Goal: Task Accomplishment & Management: Use online tool/utility

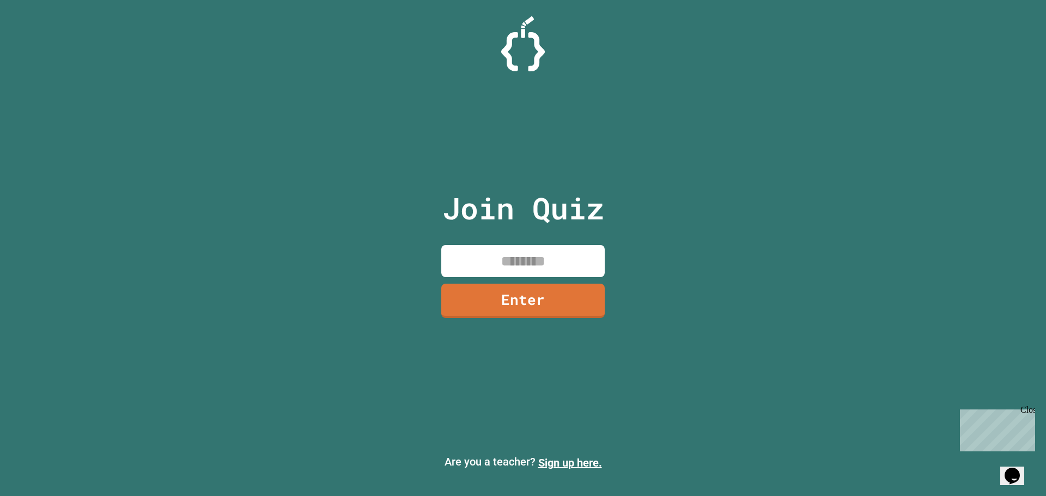
click at [499, 270] on input at bounding box center [522, 261] width 163 height 32
type input "********"
click at [534, 298] on link "Enter" at bounding box center [523, 300] width 167 height 35
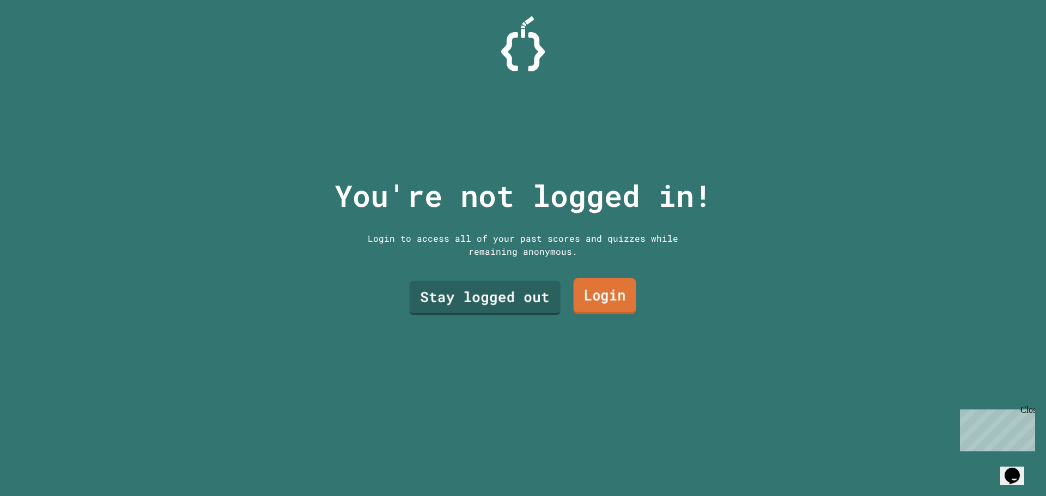
click at [585, 298] on link "Login" at bounding box center [605, 296] width 63 height 36
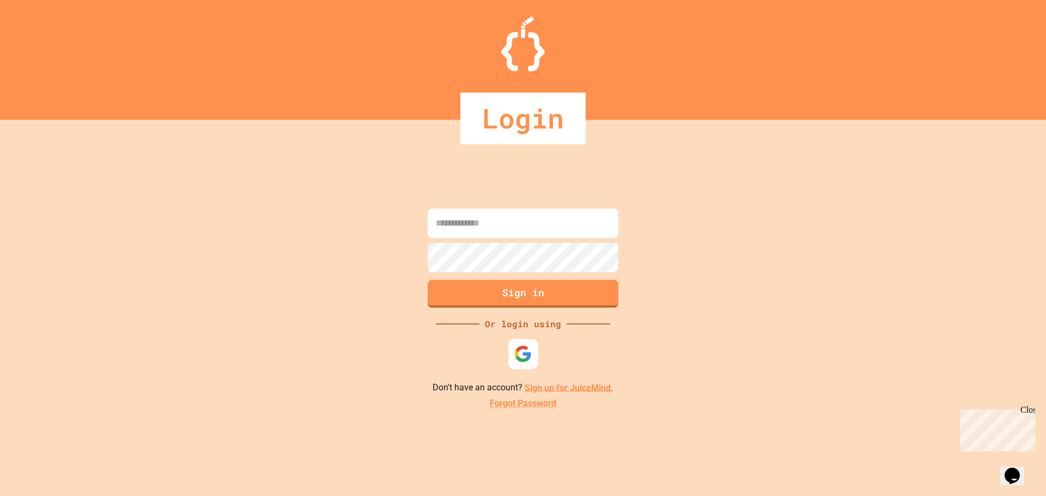
click at [534, 352] on div at bounding box center [523, 354] width 30 height 30
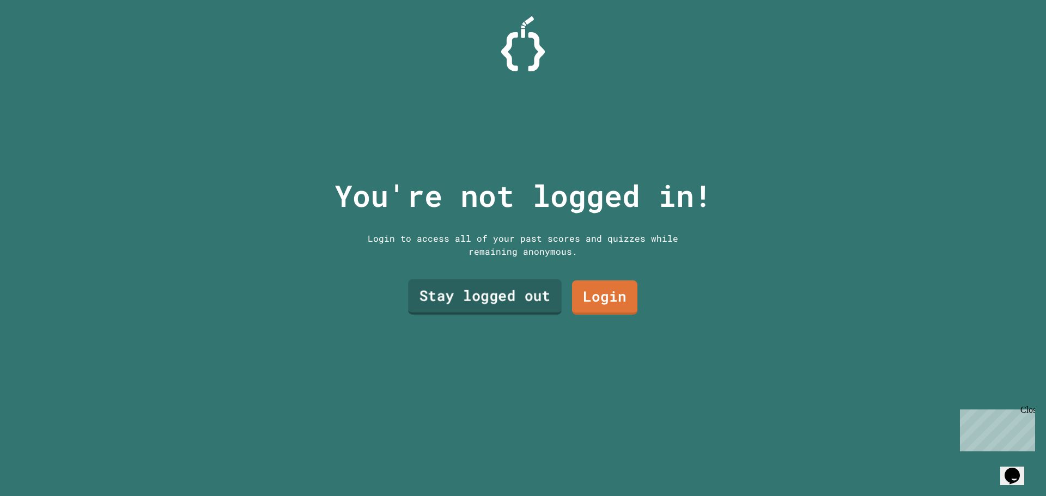
click at [464, 288] on link "Stay logged out" at bounding box center [485, 297] width 154 height 35
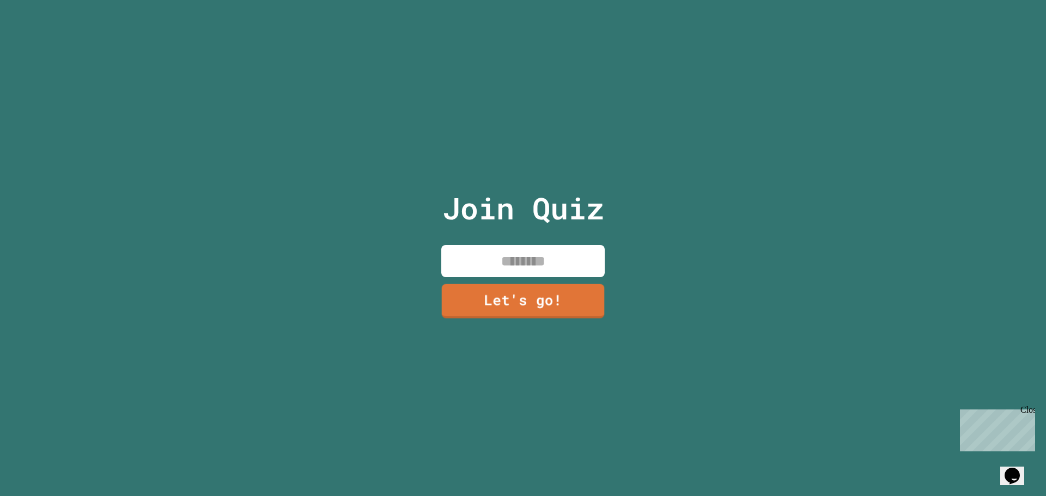
click at [542, 250] on input at bounding box center [522, 261] width 163 height 32
type input "******"
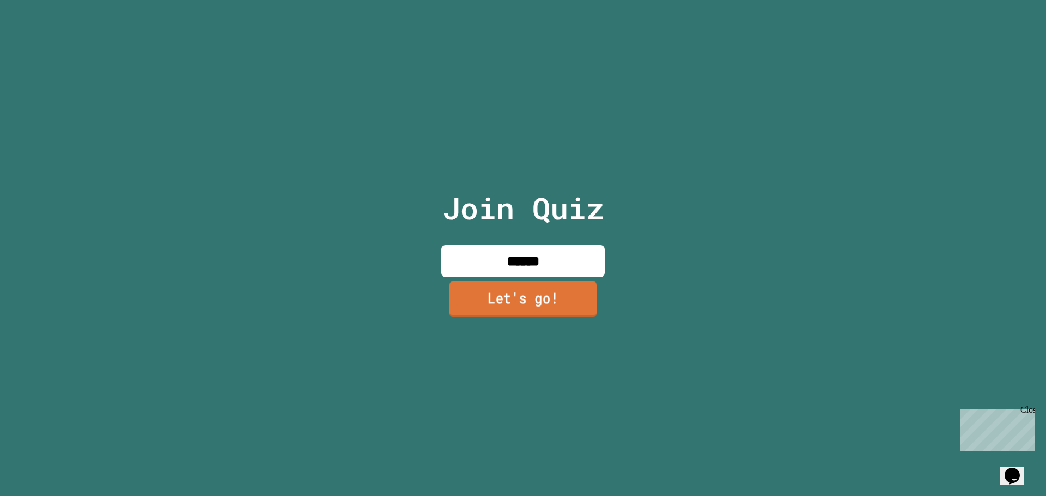
click at [511, 301] on link "Let's go!" at bounding box center [523, 299] width 148 height 36
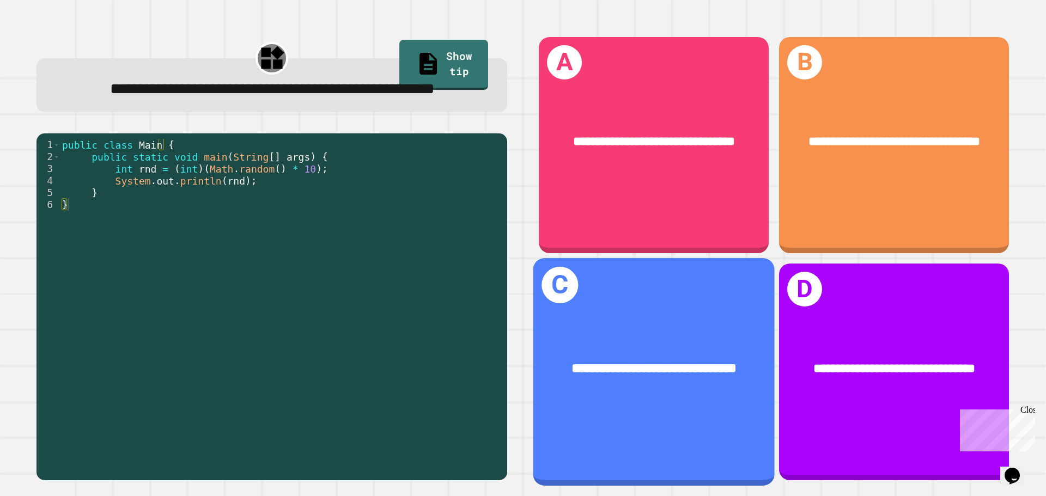
click at [694, 362] on span "**********" at bounding box center [654, 368] width 165 height 13
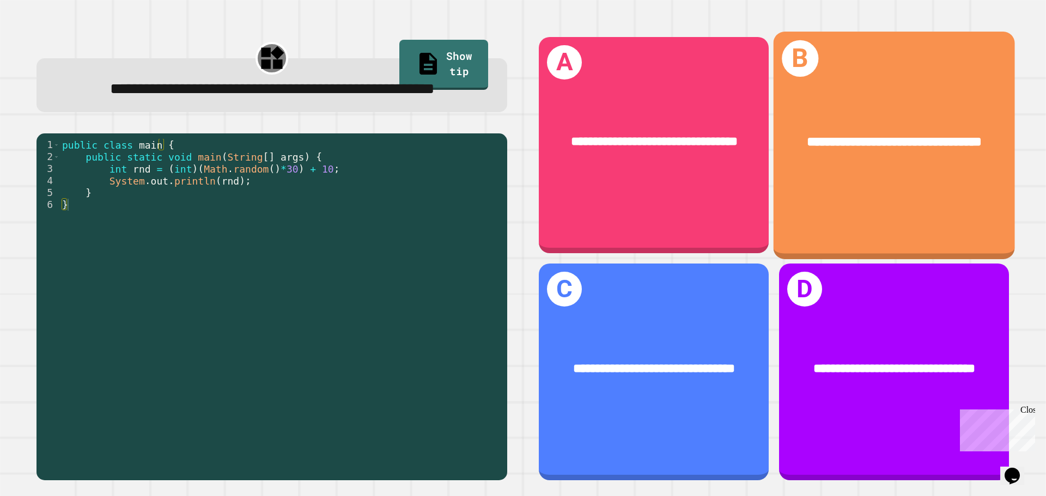
click at [892, 160] on div "**********" at bounding box center [894, 142] width 241 height 73
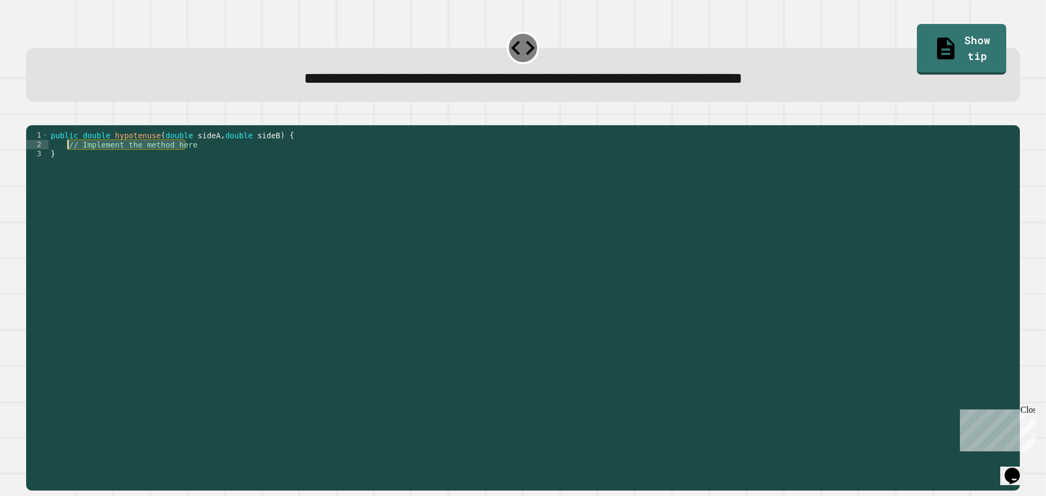
drag, startPoint x: 232, startPoint y: 156, endPoint x: 65, endPoint y: 161, distance: 166.3
click at [65, 161] on div "public double hypotenuse ( double sideA , double sideB ) { // Implement the met…" at bounding box center [532, 298] width 966 height 334
type textarea "**********"
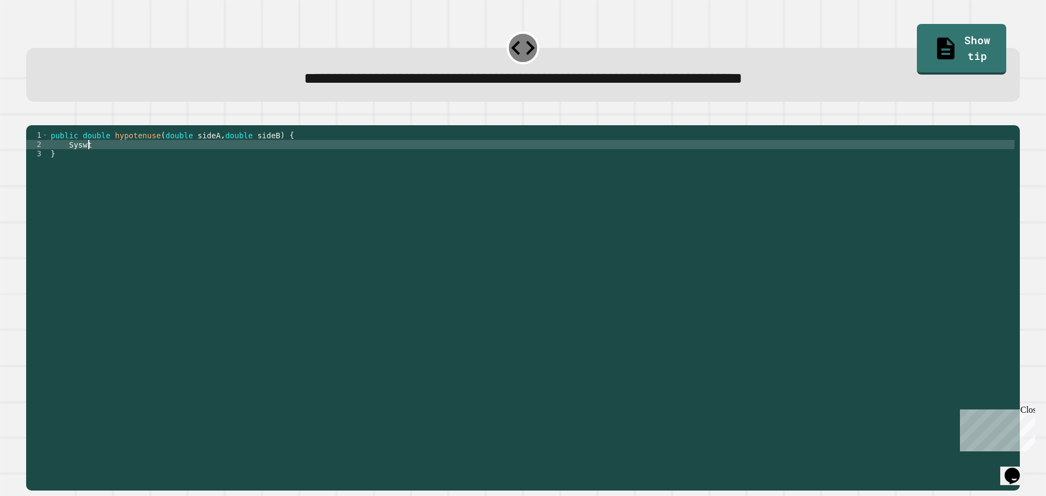
scroll to position [0, 2]
type textarea "*"
click at [278, 166] on div "public double hypotenuse ( double sideA , double sideB ) { return Math . sqrt (…" at bounding box center [532, 298] width 966 height 334
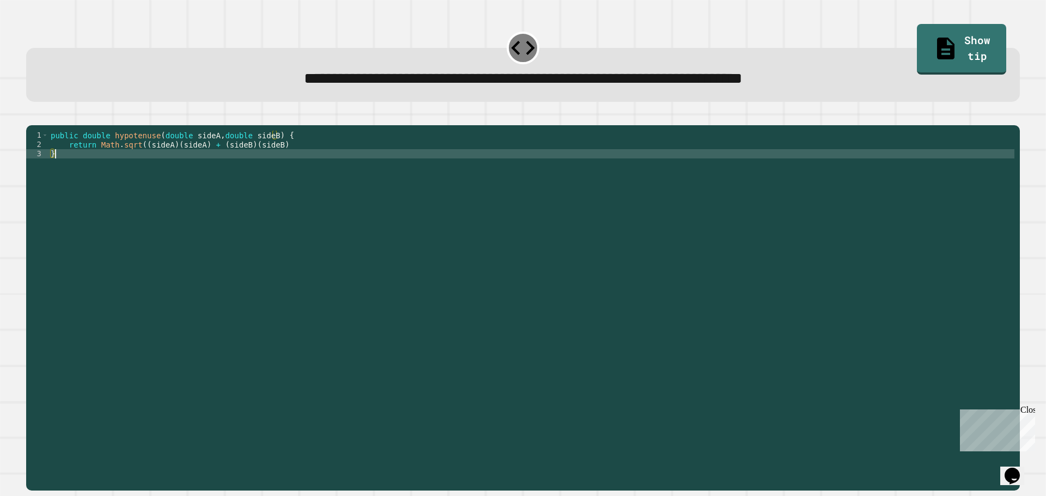
scroll to position [0, 0]
click at [283, 162] on div "public double hypotenuse ( double sideA , double sideB ) { return Math . sqrt (…" at bounding box center [532, 298] width 966 height 334
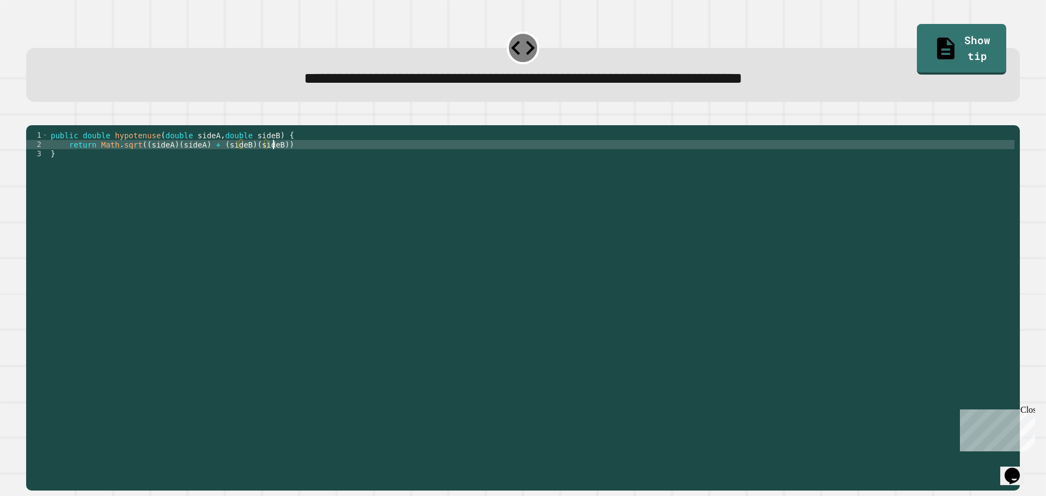
scroll to position [0, 15]
click at [32, 117] on button "button" at bounding box center [32, 117] width 0 height 0
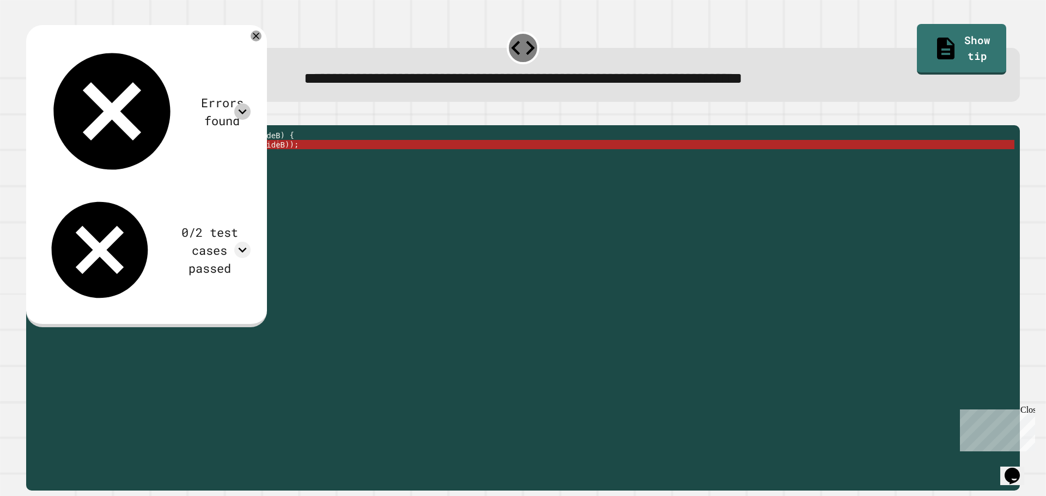
click at [251, 104] on icon at bounding box center [242, 112] width 16 height 16
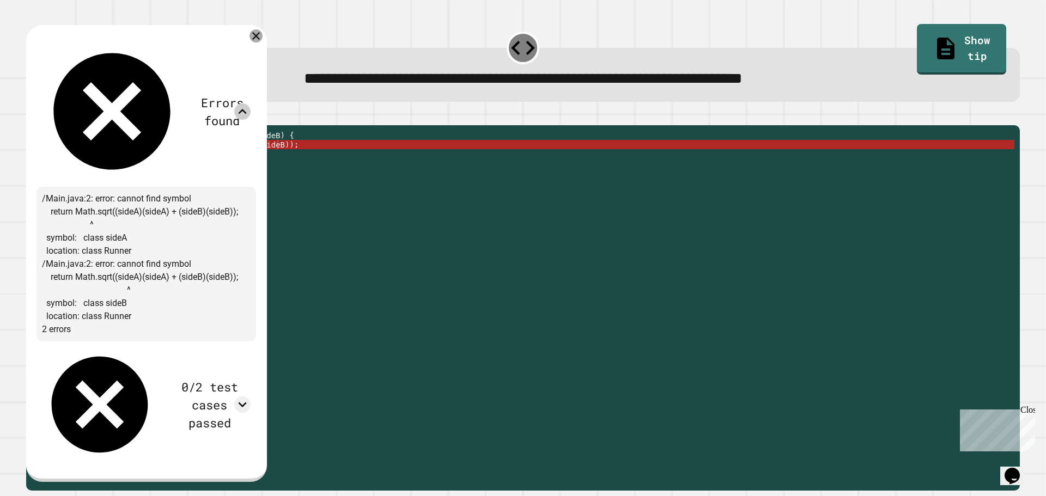
click at [263, 32] on div at bounding box center [256, 35] width 13 height 13
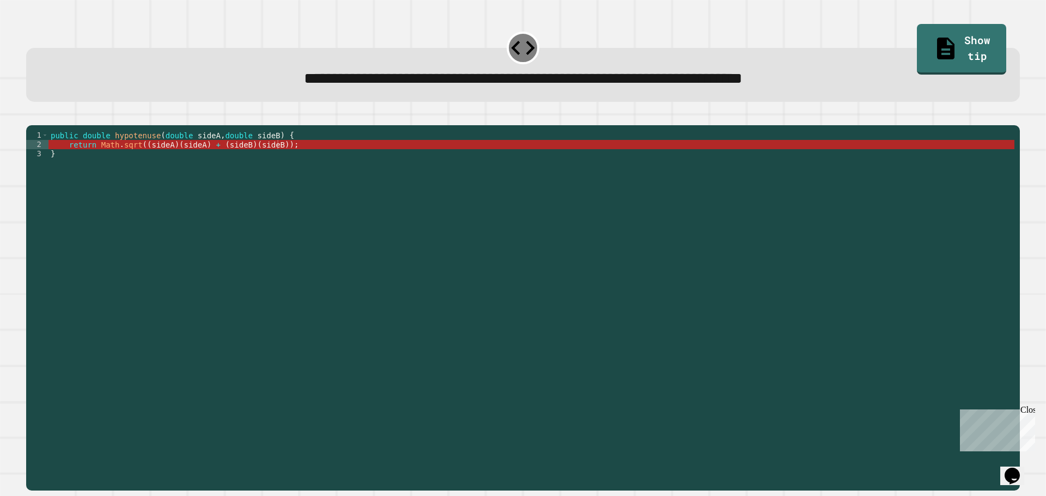
click at [32, 117] on button "button" at bounding box center [32, 117] width 0 height 0
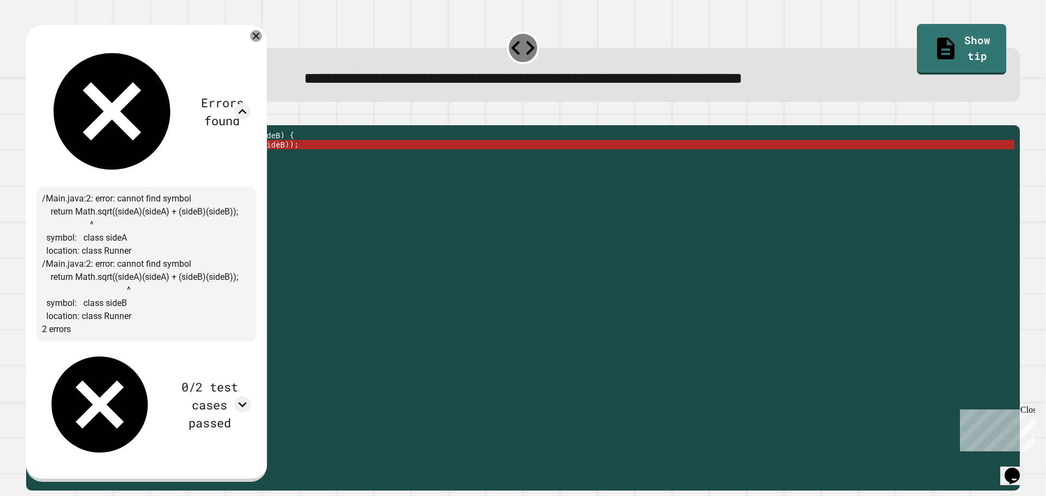
click at [262, 34] on icon at bounding box center [256, 37] width 12 height 12
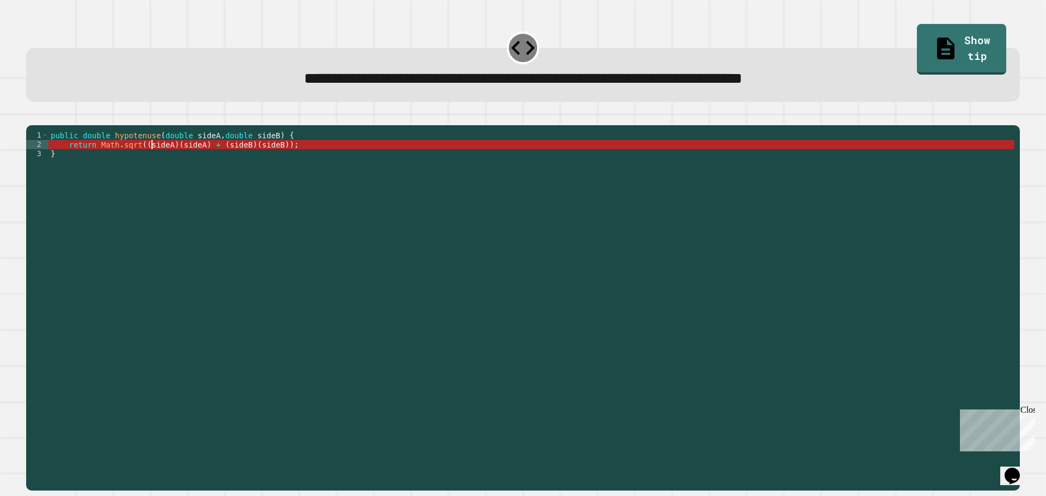
click at [150, 160] on div "public double hypotenuse ( double sideA , double sideB ) { return Math . sqrt (…" at bounding box center [532, 298] width 966 height 334
click at [32, 117] on icon "button" at bounding box center [32, 117] width 0 height 0
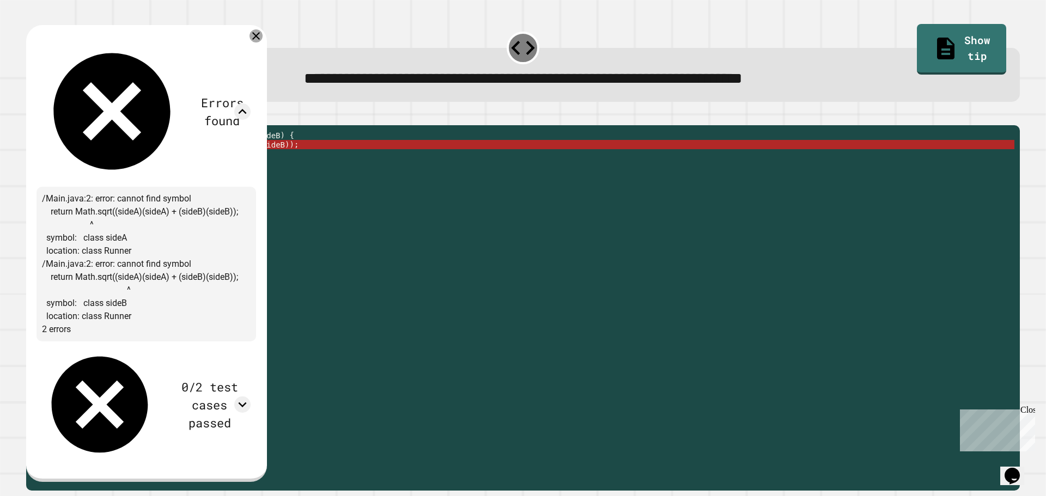
click at [263, 34] on icon at bounding box center [256, 35] width 13 height 13
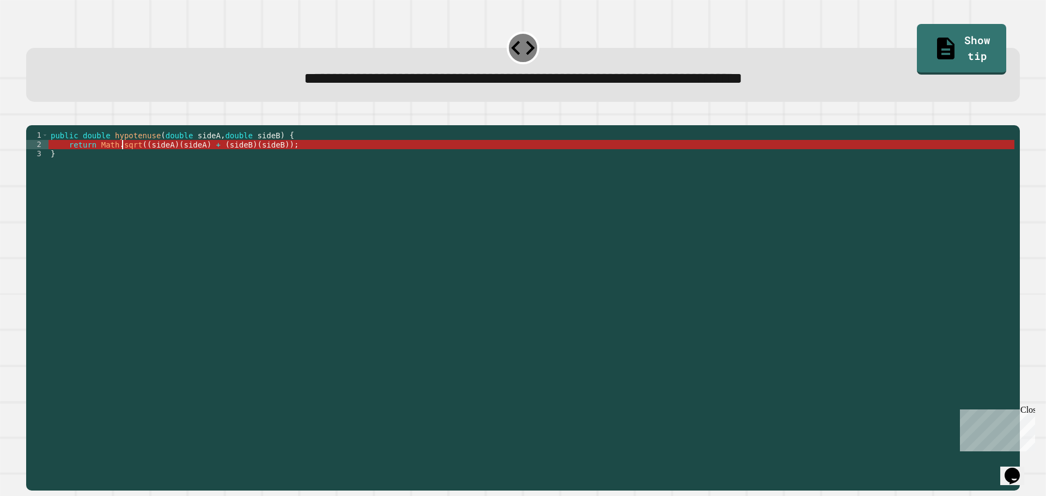
click at [121, 163] on div "public double hypotenuse ( double sideA , double sideB ) { return Math . sqrt (…" at bounding box center [532, 298] width 966 height 334
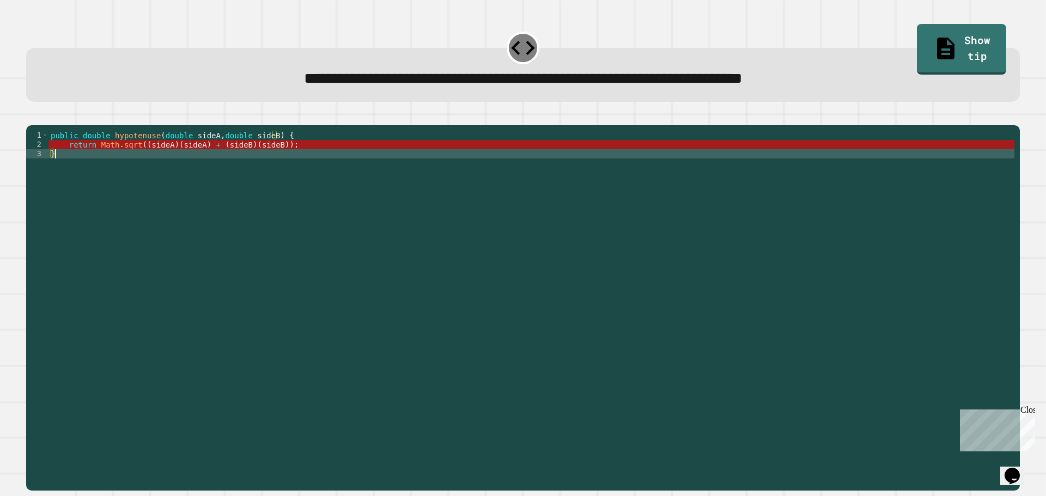
click at [299, 168] on div "public double hypotenuse ( double sideA , double sideB ) { return Math . sqrt (…" at bounding box center [532, 298] width 966 height 334
click at [298, 158] on div "public double hypotenuse ( double sideA , double sideB ) { return Math . sqrt (…" at bounding box center [532, 298] width 966 height 334
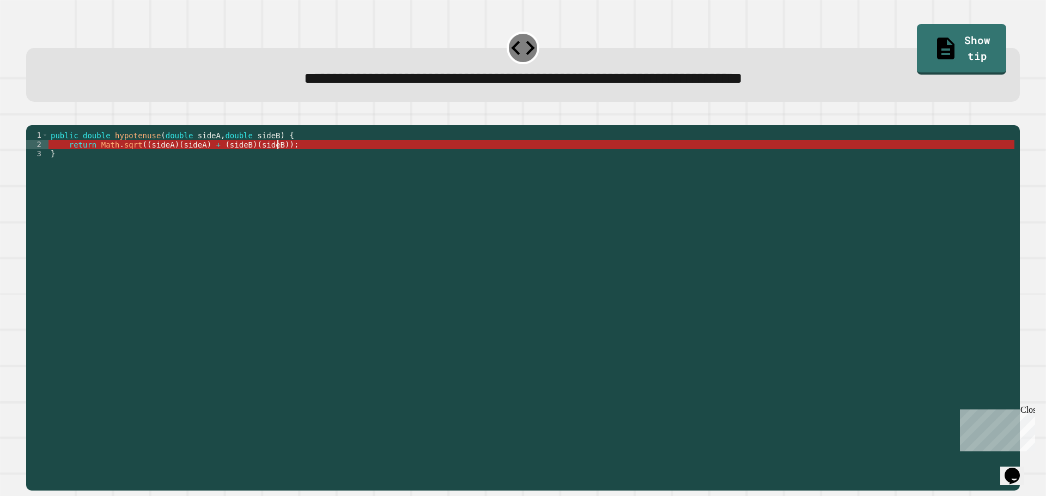
click at [80, 163] on div "public double hypotenuse ( double sideA , double sideB ) { return Math . sqrt (…" at bounding box center [532, 298] width 966 height 334
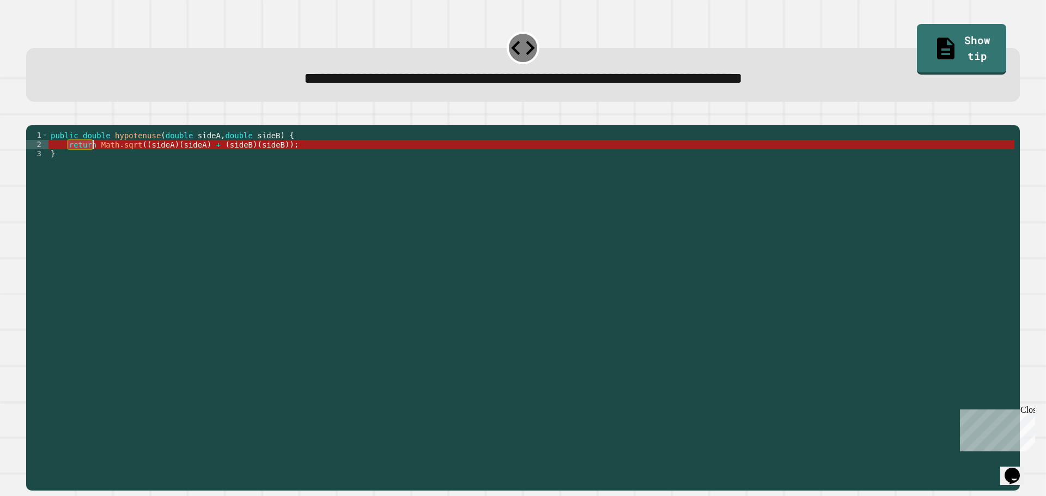
click at [115, 154] on div "public double hypotenuse ( double sideA , double sideB ) { return Math . sqrt (…" at bounding box center [532, 298] width 966 height 334
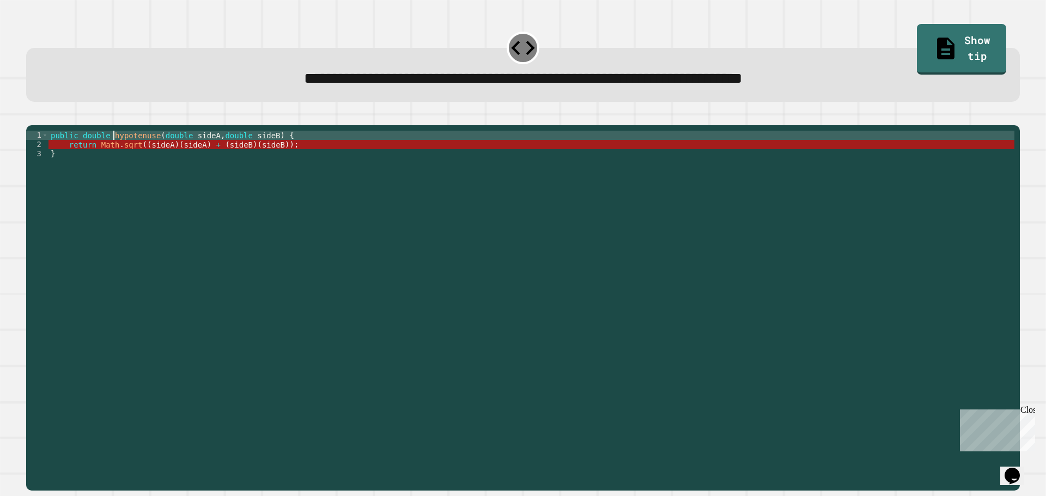
click at [105, 160] on div "public double hypotenuse ( double sideA , double sideB ) { return Math . sqrt (…" at bounding box center [532, 298] width 966 height 334
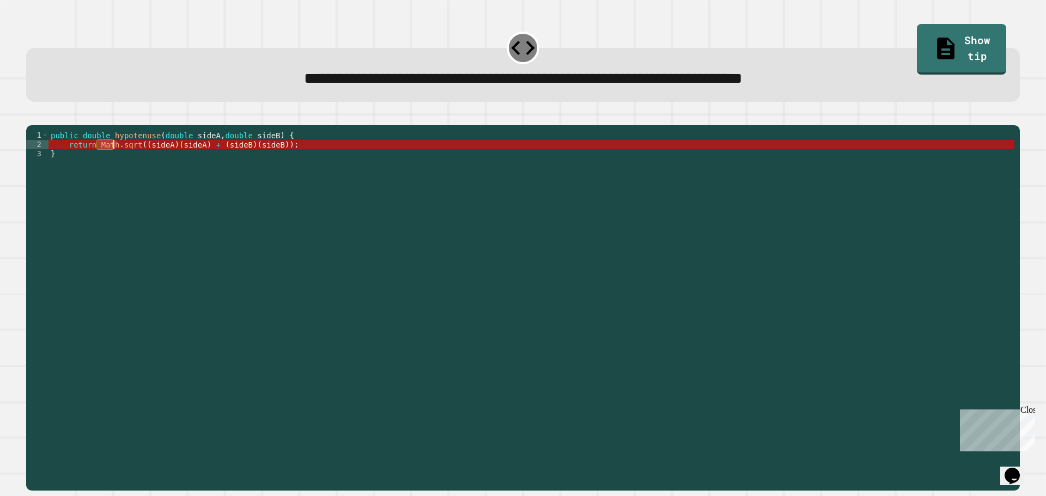
click at [105, 160] on div "public double hypotenuse ( double sideA , double sideB ) { return Math . sqrt (…" at bounding box center [532, 298] width 966 height 334
click at [32, 117] on icon "button" at bounding box center [32, 117] width 0 height 0
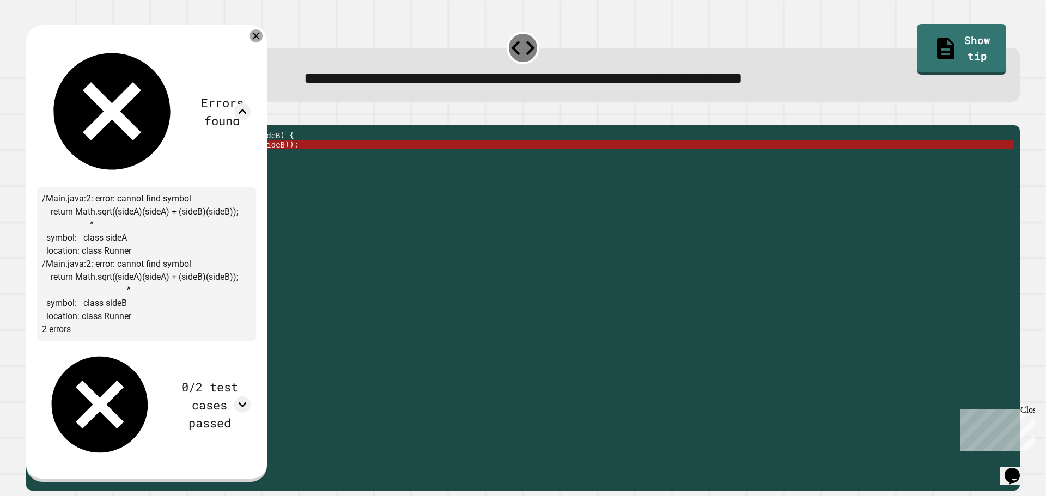
click at [263, 33] on icon at bounding box center [256, 35] width 13 height 13
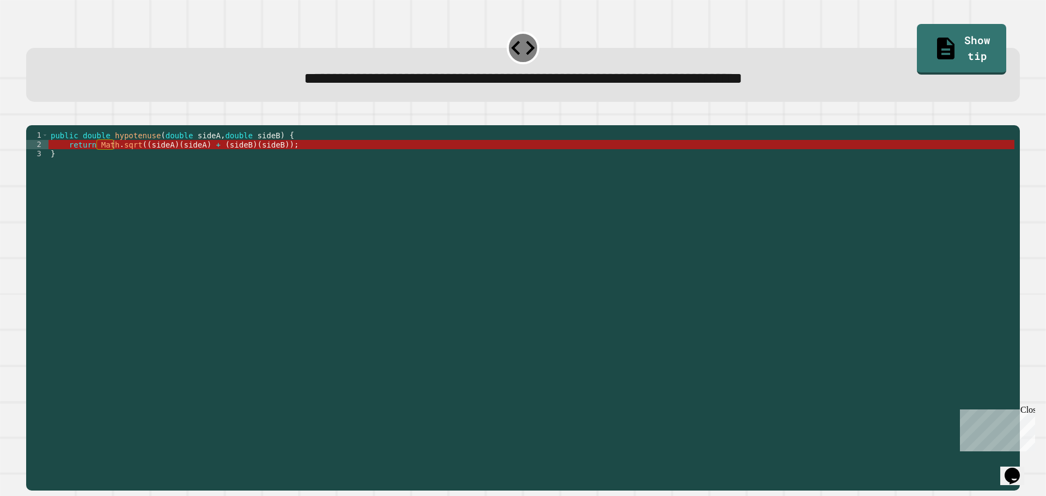
click at [138, 158] on div "public double hypotenuse ( double sideA , double sideB ) { return Math . sqrt (…" at bounding box center [532, 298] width 966 height 334
drag, startPoint x: 200, startPoint y: 161, endPoint x: 140, endPoint y: 162, distance: 60.5
click at [140, 162] on div "public double hypotenuse ( double sideA , double sideB ) { return Math . sqrt (…" at bounding box center [532, 298] width 966 height 334
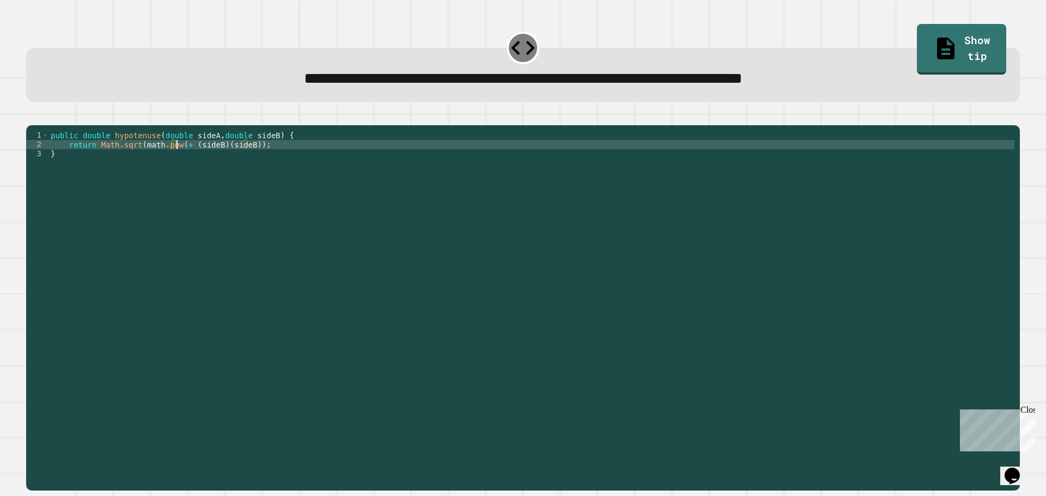
scroll to position [0, 9]
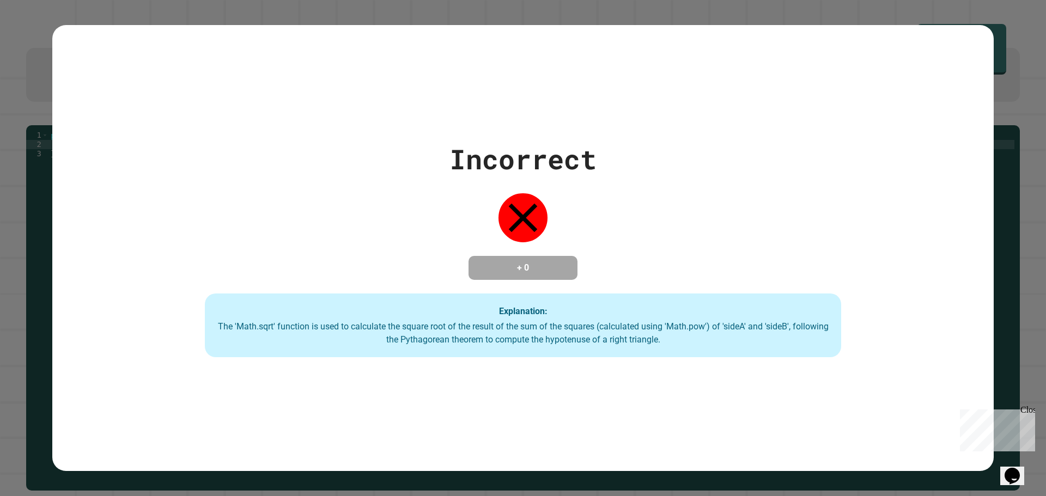
type textarea "**********"
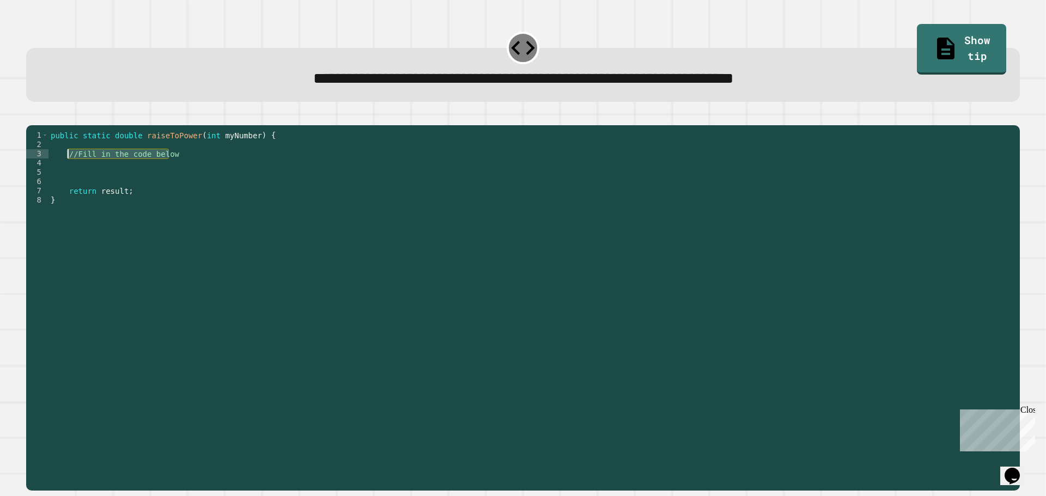
drag, startPoint x: 181, startPoint y: 168, endPoint x: 65, endPoint y: 168, distance: 115.5
click at [65, 168] on div "public static double raiseToPower ( int myNumber ) { //Fill in the code below r…" at bounding box center [532, 298] width 966 height 334
type textarea "**********"
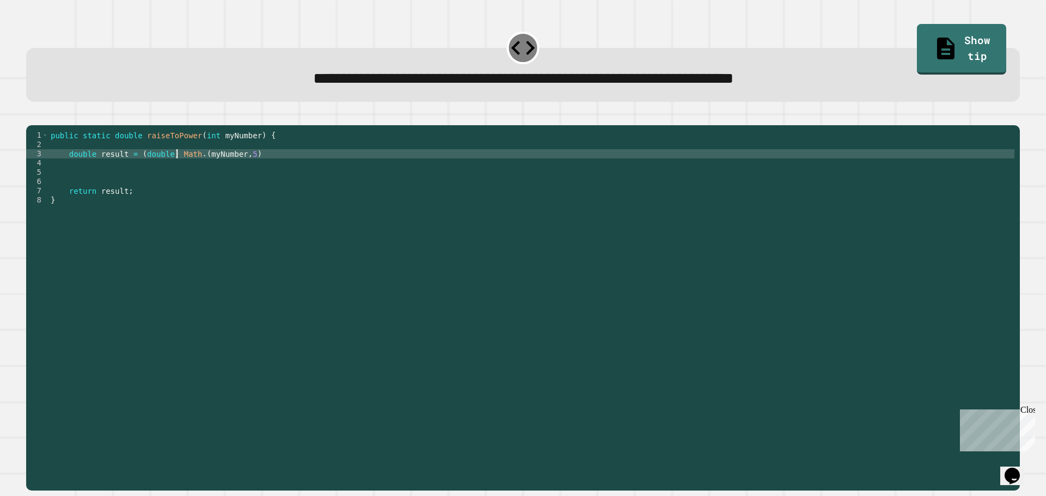
scroll to position [0, 9]
click at [259, 166] on div "public static double raiseToPower ( int myNumber ) { double result = ( double )…" at bounding box center [532, 298] width 966 height 334
click at [32, 117] on button "button" at bounding box center [32, 117] width 0 height 0
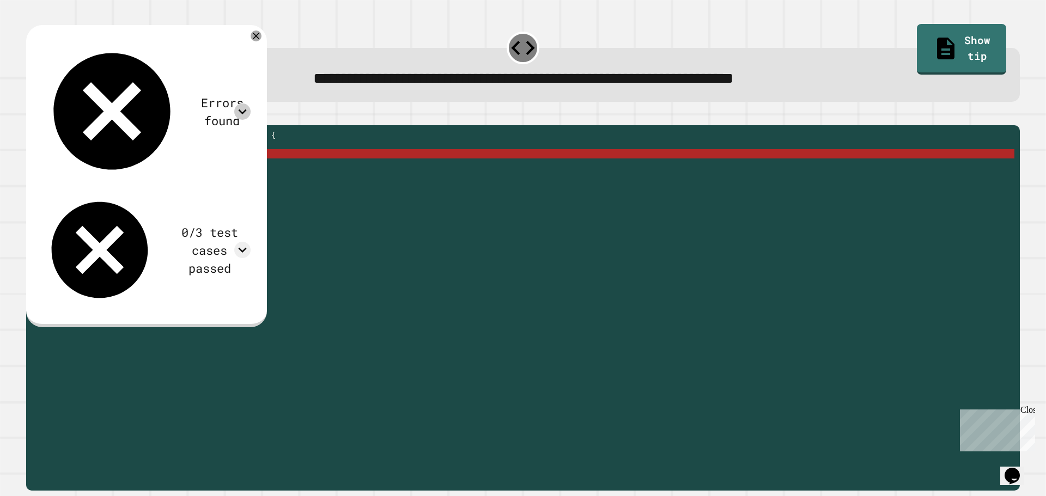
click at [251, 104] on icon at bounding box center [242, 112] width 16 height 16
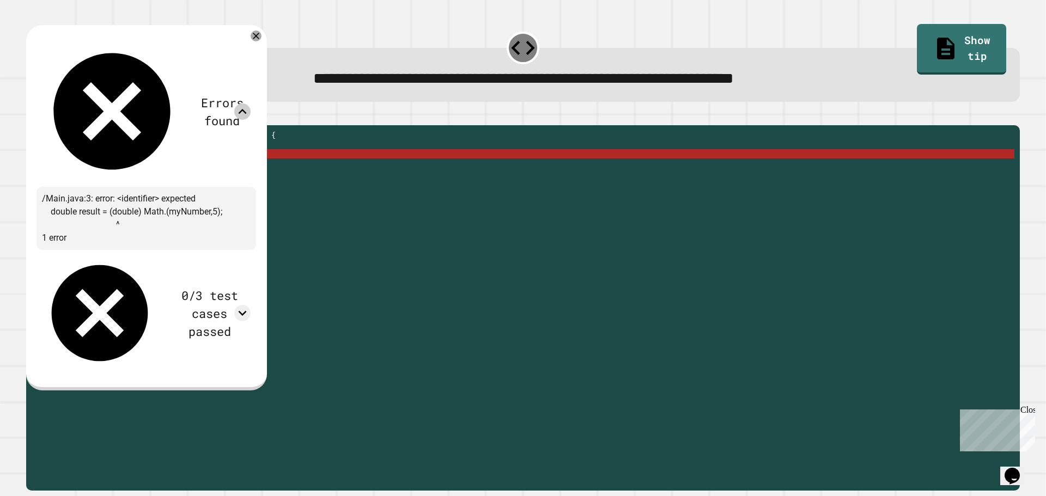
click at [251, 104] on icon at bounding box center [242, 112] width 16 height 16
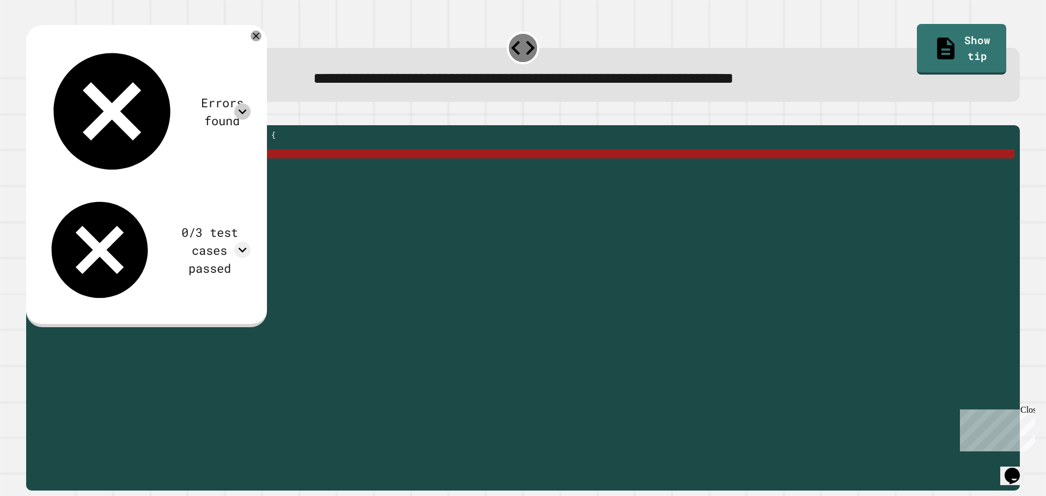
drag, startPoint x: 173, startPoint y: 167, endPoint x: 137, endPoint y: 168, distance: 36.5
click at [137, 168] on div "public static double raiseToPower ( int myNumber ) { double result = ( double )…" at bounding box center [532, 298] width 966 height 334
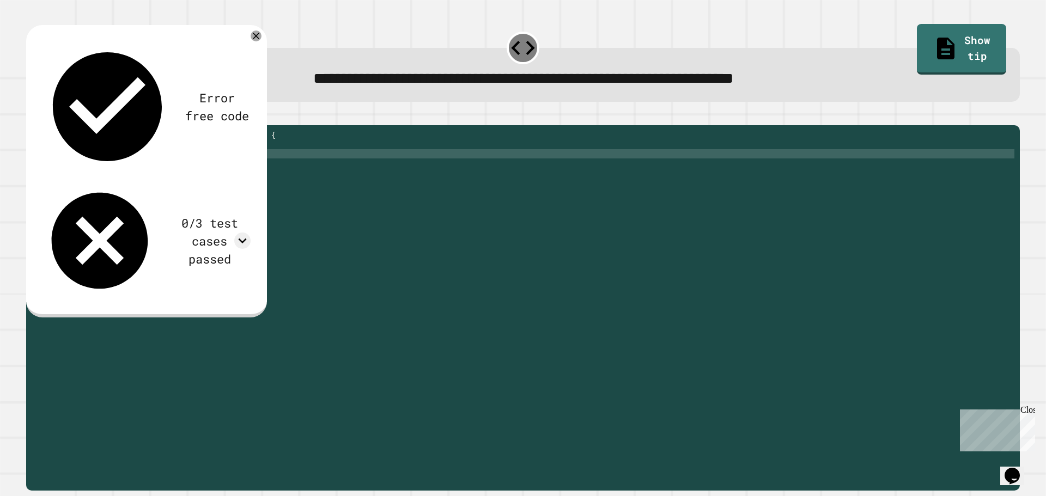
click at [32, 117] on icon "button" at bounding box center [32, 117] width 0 height 0
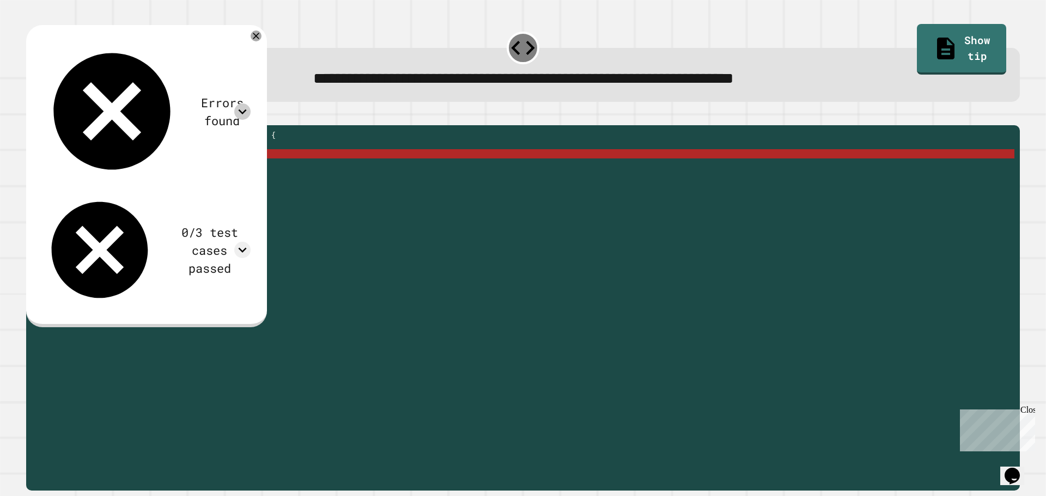
click at [251, 104] on icon at bounding box center [242, 112] width 16 height 16
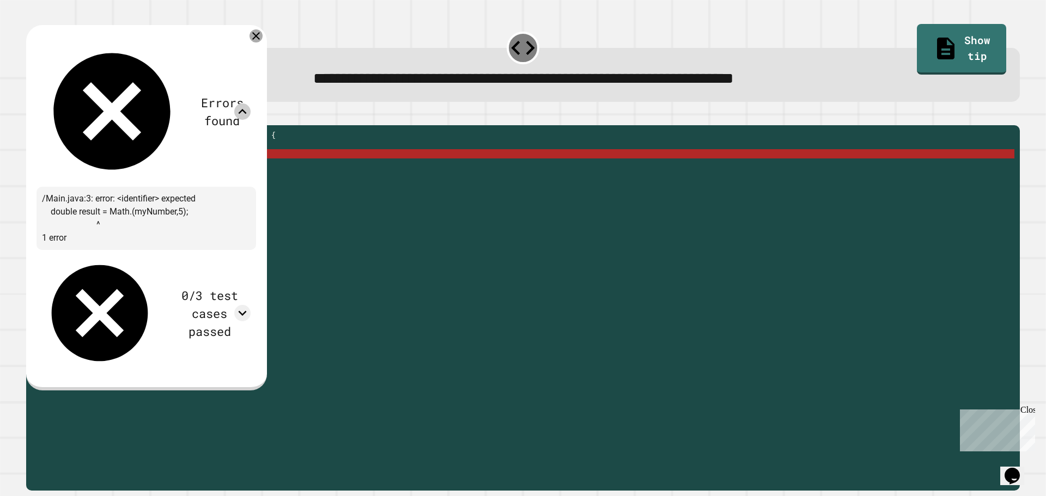
click at [263, 38] on icon at bounding box center [256, 35] width 13 height 13
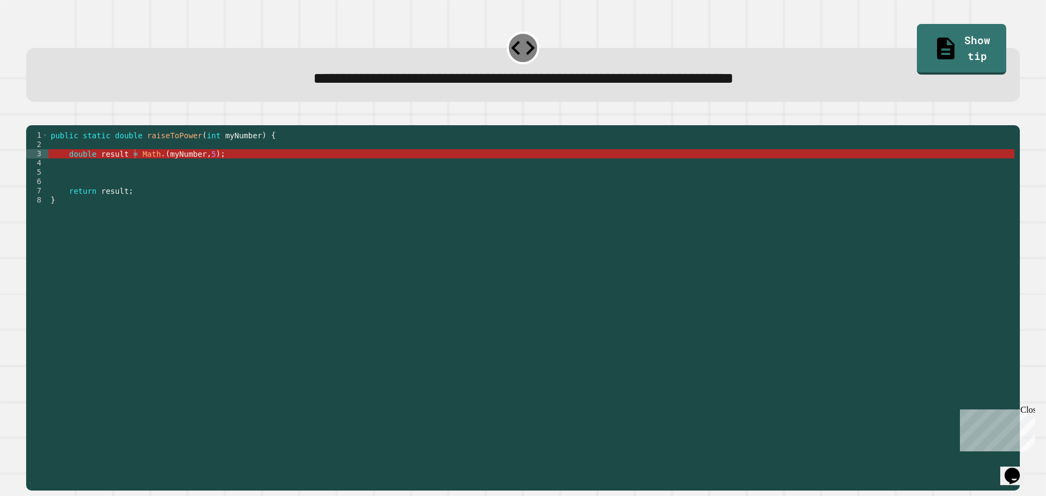
click at [120, 171] on div "public static double raiseToPower ( int myNumber ) { double result = Math . ( m…" at bounding box center [532, 298] width 966 height 334
click at [32, 117] on button "button" at bounding box center [32, 117] width 0 height 0
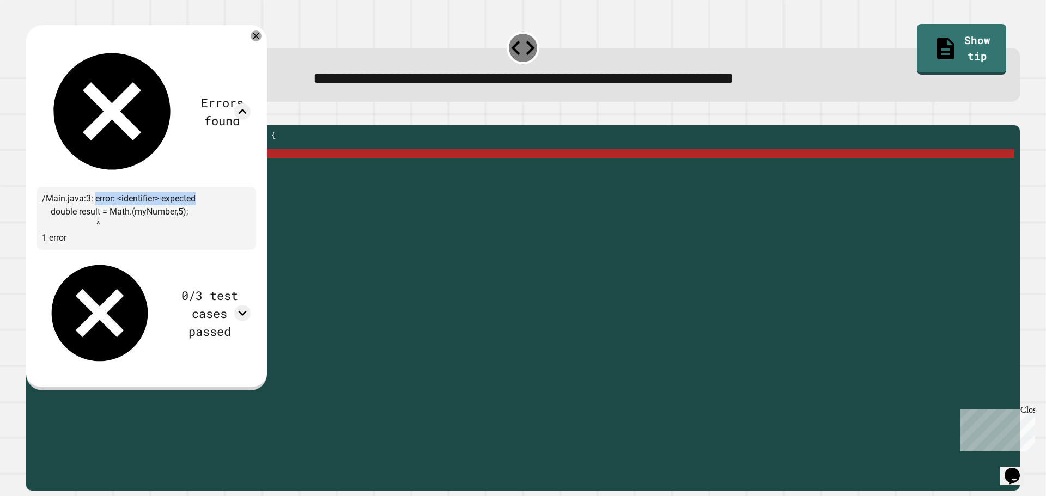
drag, startPoint x: 93, startPoint y: 79, endPoint x: 207, endPoint y: 72, distance: 114.6
click at [207, 187] on div "/Main.java:3: error: <identifier> expected double result = Math.(myNumber,5); ^…" at bounding box center [147, 218] width 220 height 63
click at [202, 187] on div "/Main.java:3: error: <identifier> expected double result = Math.(myNumber,5); ^…" at bounding box center [147, 218] width 220 height 63
click at [263, 35] on icon at bounding box center [256, 35] width 13 height 13
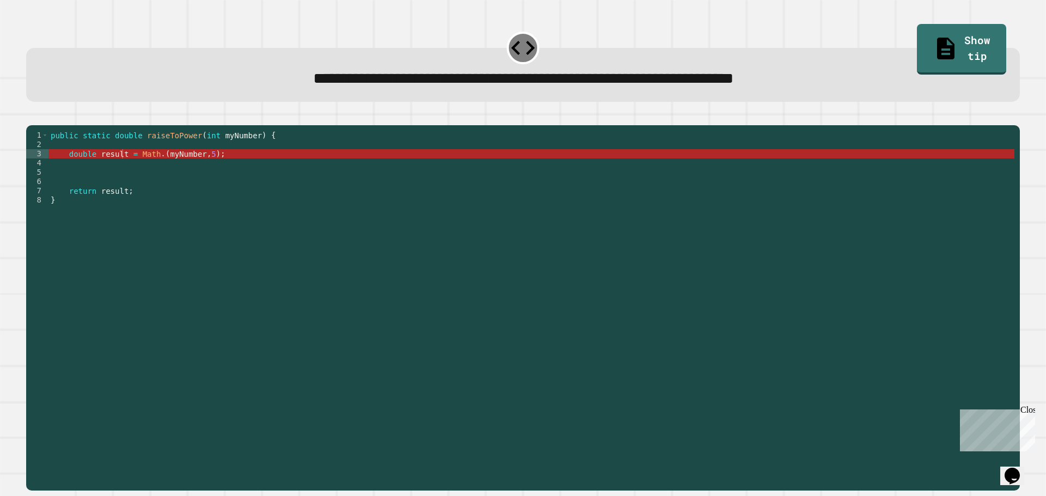
click at [158, 167] on div "public static double raiseToPower ( int myNumber ) { double result = Math . ( m…" at bounding box center [532, 298] width 966 height 334
click at [154, 172] on div "public static double raiseToPower ( int myNumber ) { double result = Math . ( m…" at bounding box center [532, 298] width 966 height 334
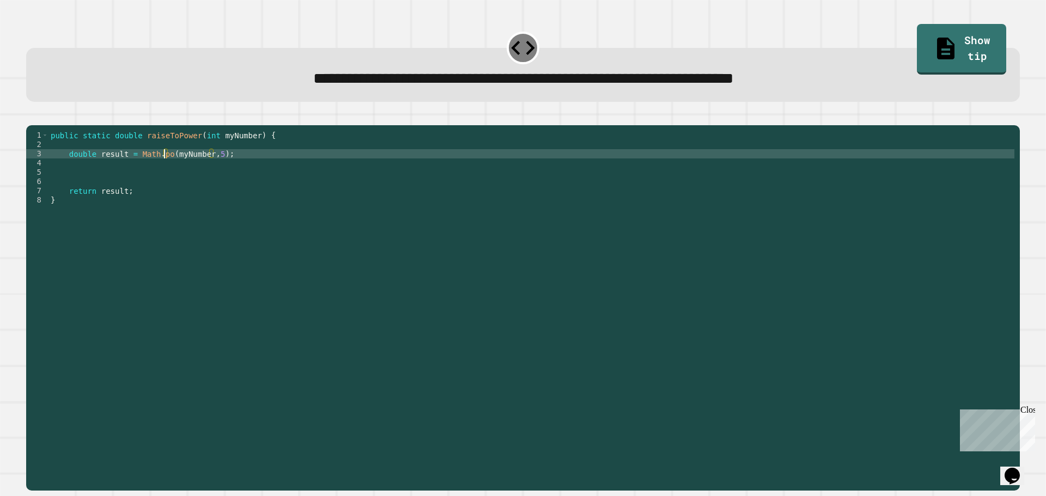
scroll to position [0, 8]
type textarea "**********"
click at [32, 117] on button "button" at bounding box center [32, 117] width 0 height 0
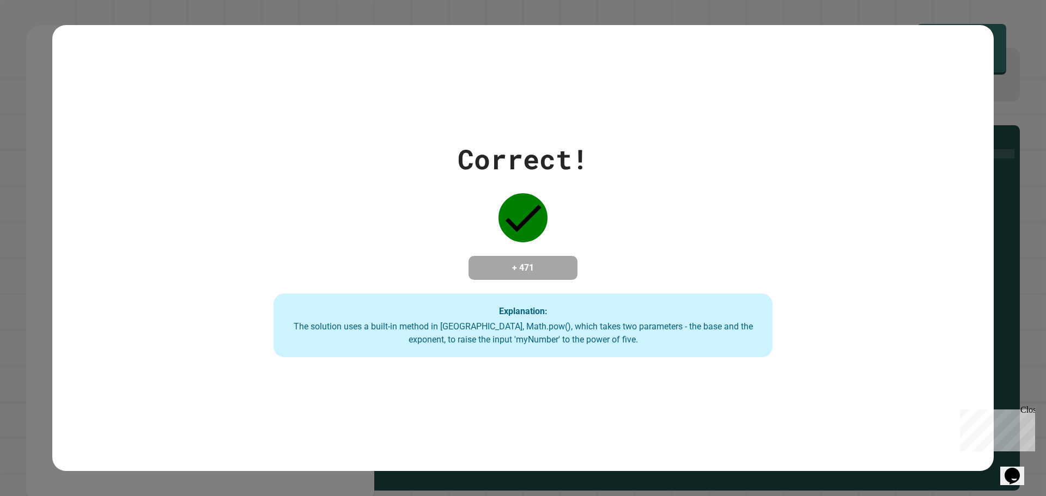
click at [68, 280] on div "Correct! + 471 Explanation: The solution uses a built-in method in [GEOGRAPHIC_…" at bounding box center [523, 248] width 942 height 219
click at [26, 264] on div "Correct! + 471 Explanation: The solution uses a built-in method in [GEOGRAPHIC_…" at bounding box center [523, 248] width 1046 height 496
drag, startPoint x: 36, startPoint y: 146, endPoint x: 52, endPoint y: 211, distance: 66.8
click at [52, 211] on div "Correct! + 471 Explanation: The solution uses a built-in method in [GEOGRAPHIC_…" at bounding box center [523, 248] width 1046 height 496
drag, startPoint x: 34, startPoint y: 157, endPoint x: 58, endPoint y: 219, distance: 66.8
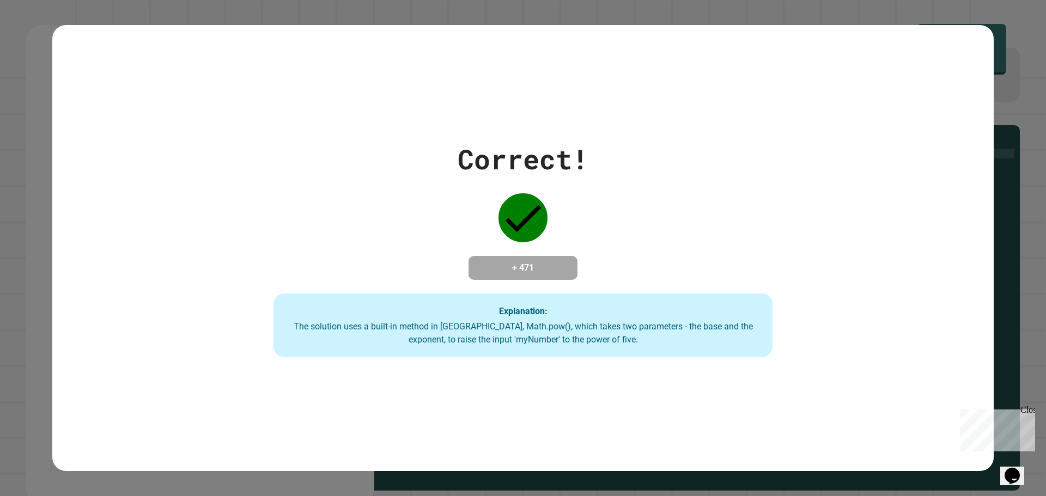
click at [58, 219] on div "Correct! + 471 Explanation: The solution uses a built-in method in [GEOGRAPHIC_…" at bounding box center [523, 248] width 1046 height 496
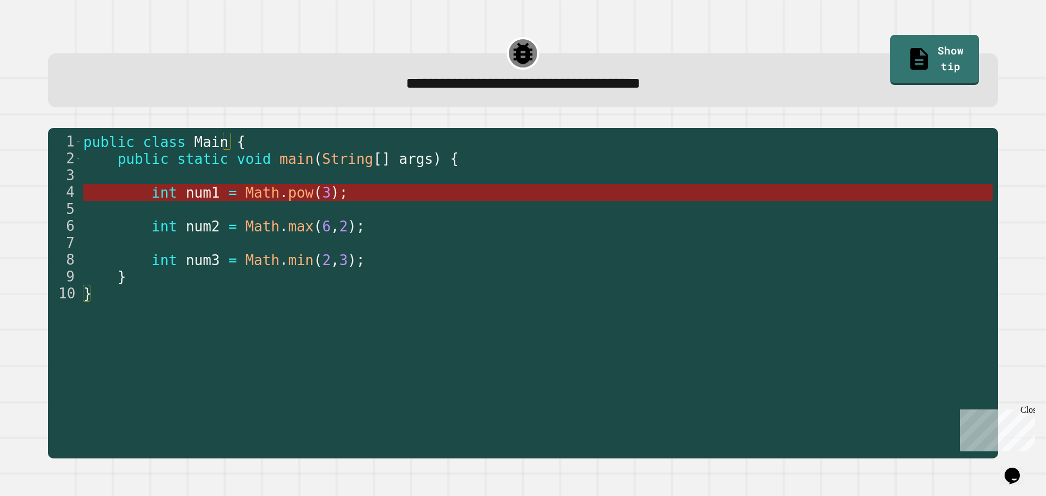
click at [186, 194] on span "num1" at bounding box center [203, 193] width 34 height 16
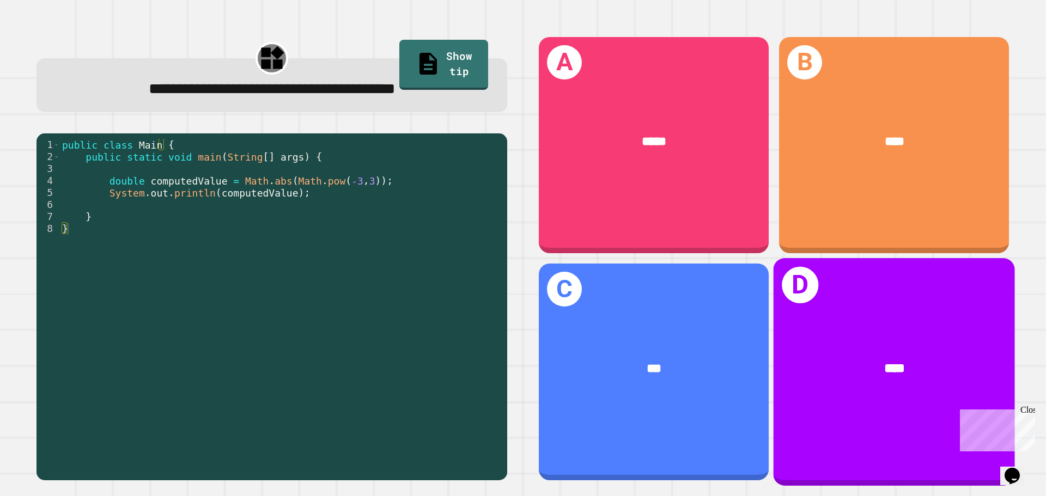
click at [855, 316] on div "D ****" at bounding box center [894, 371] width 241 height 227
